Goal: Task Accomplishment & Management: Use online tool/utility

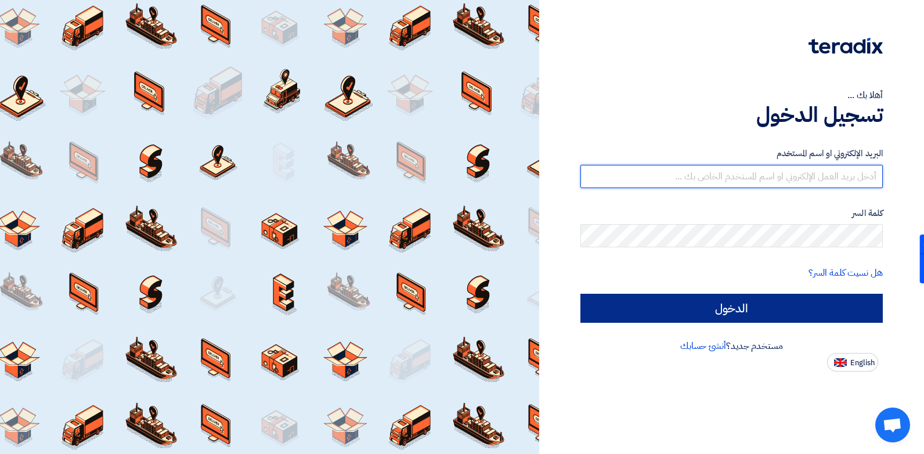
type input "[EMAIL_ADDRESS][DOMAIN_NAME]"
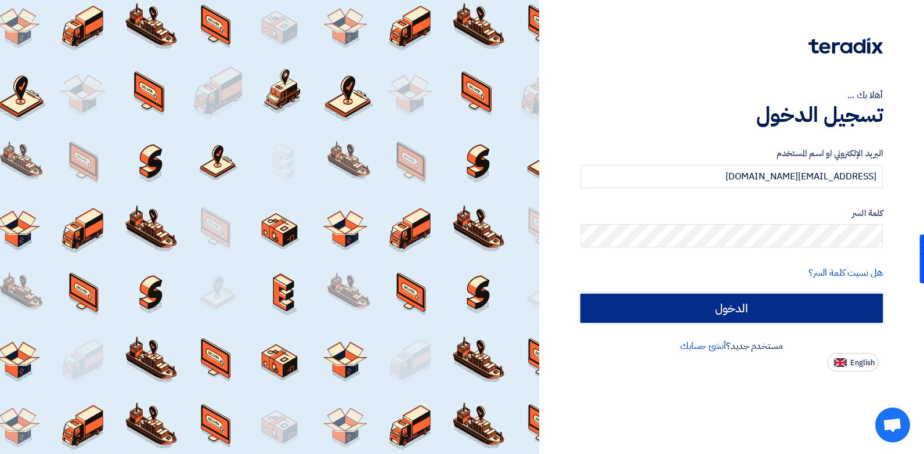
click at [723, 303] on input "الدخول" at bounding box center [731, 308] width 302 height 29
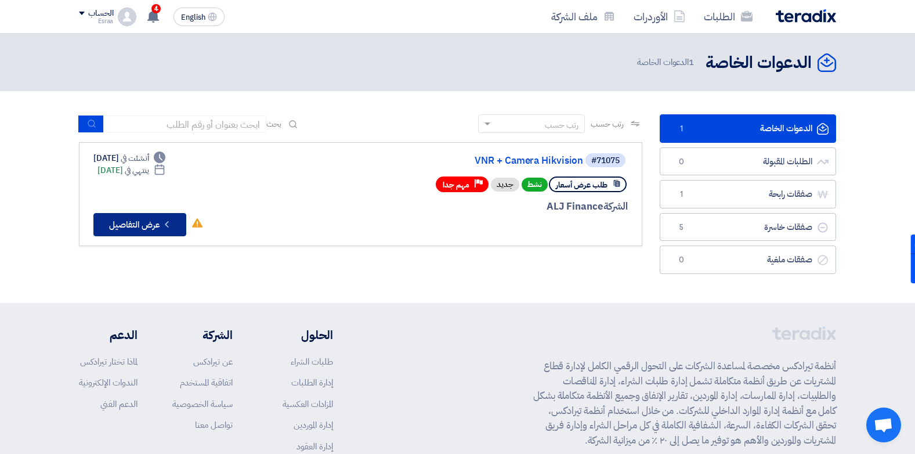
click at [150, 220] on button "Check details عرض التفاصيل" at bounding box center [139, 224] width 93 height 23
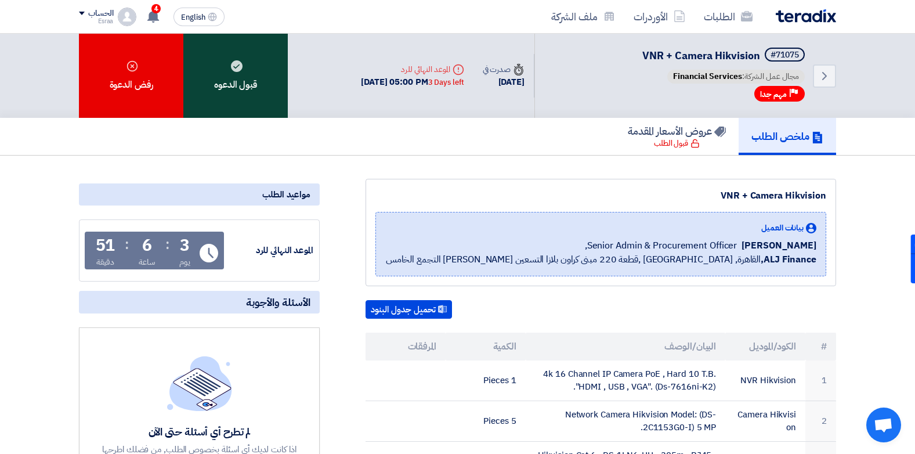
click at [212, 70] on div "قبول الدعوه" at bounding box center [235, 76] width 104 height 84
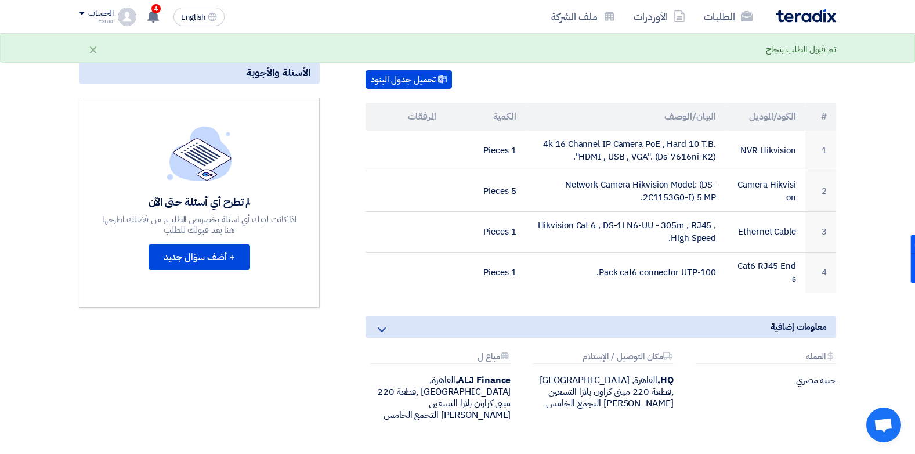
scroll to position [218, 0]
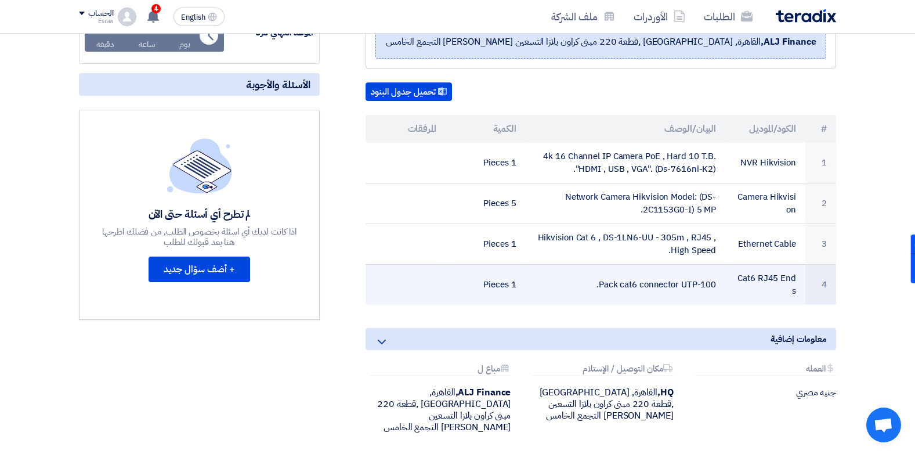
drag, startPoint x: 389, startPoint y: 123, endPoint x: 493, endPoint y: 300, distance: 205.2
click at [493, 300] on table "# الكود/الموديل البيان/الوصف الكمية المرفقات 1 NVR Hikvision 4k 16 Channel IP C…" at bounding box center [601, 210] width 471 height 190
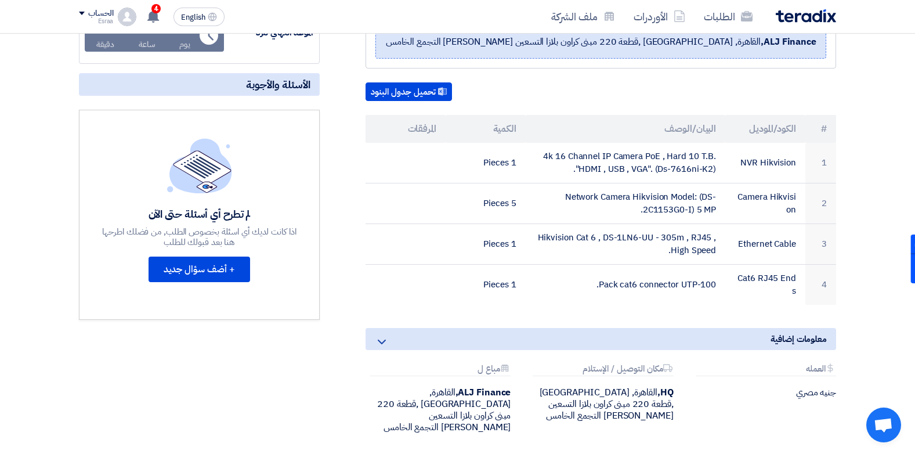
click at [855, 180] on section "VNR + Camera Hikvision بيانات العميل [PERSON_NAME] Senior Admin & Procurement O…" at bounding box center [457, 227] width 915 height 579
click at [405, 95] on button "تحميل جدول البنود" at bounding box center [409, 91] width 86 height 19
